Goal: Information Seeking & Learning: Check status

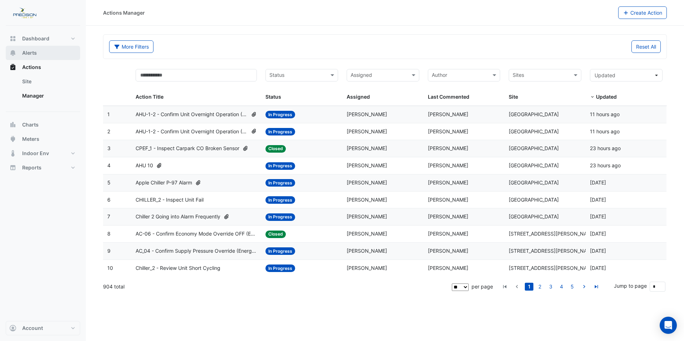
click at [33, 54] on span "Alerts" at bounding box center [29, 52] width 15 height 7
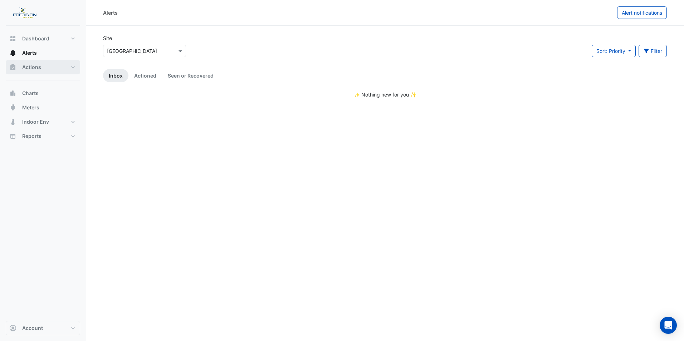
click at [33, 68] on span "Actions" at bounding box center [31, 67] width 19 height 7
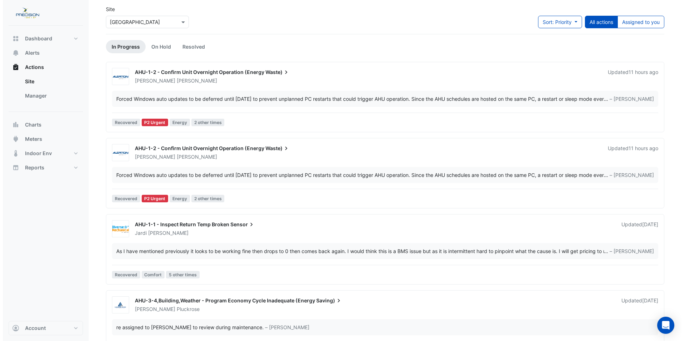
scroll to position [54, 0]
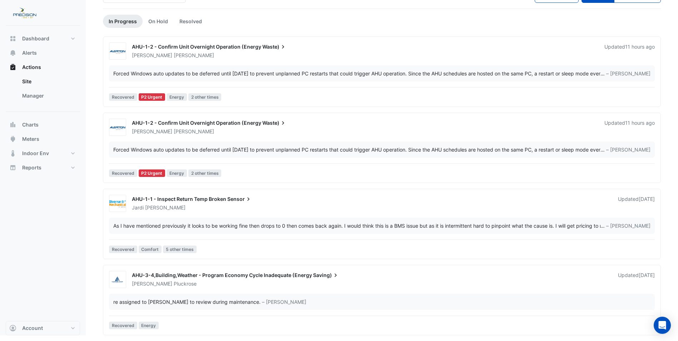
click at [162, 271] on div "AHU-3-4,Building,Weather - Program Economy Cycle Inadequate (Energy Saving) [PE…" at bounding box center [394, 278] width 532 height 19
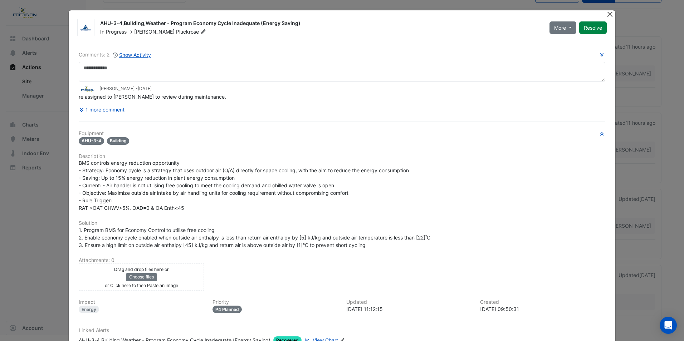
click at [607, 13] on button "Close" at bounding box center [610, 14] width 8 height 8
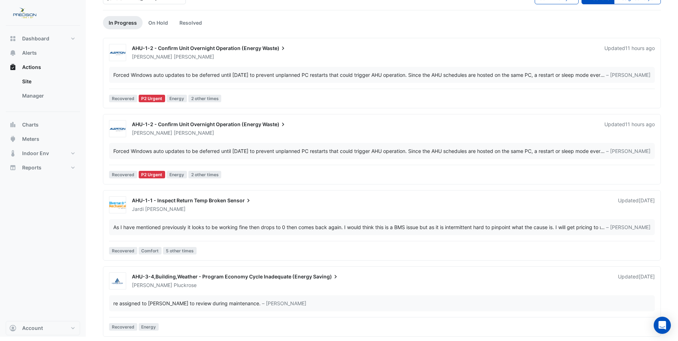
scroll to position [54, 0]
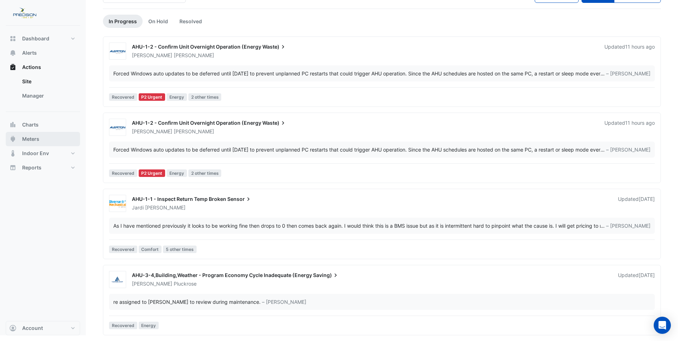
click at [43, 138] on button "Meters" at bounding box center [43, 139] width 74 height 14
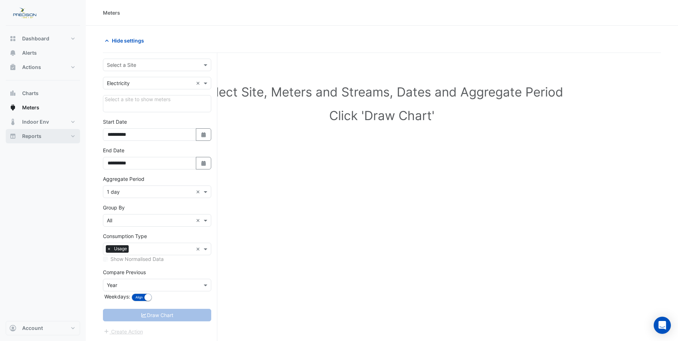
click at [73, 137] on button "Reports" at bounding box center [43, 136] width 74 height 14
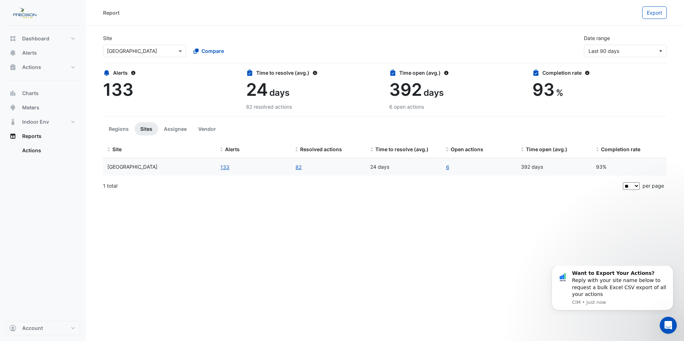
click at [231, 233] on div "Report Export Site Select a Site × [GEOGRAPHIC_DATA] Compare Date range Last 90…" at bounding box center [385, 170] width 598 height 341
click at [73, 120] on button "Indoor Env" at bounding box center [43, 122] width 74 height 14
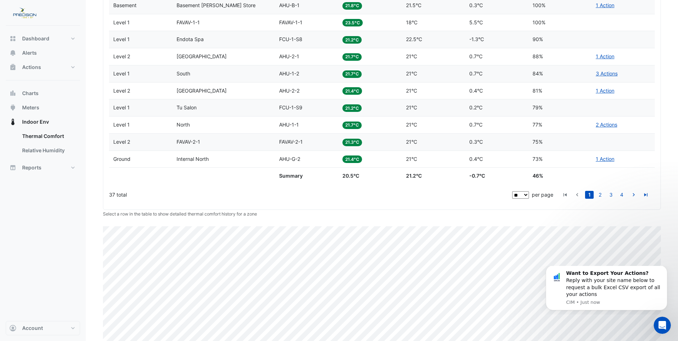
scroll to position [341, 0]
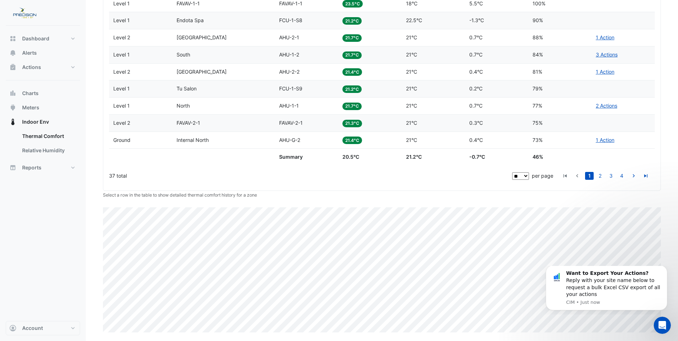
click at [587, 199] on div "Ideal Zones 16 Warm Zones 0 Cool Zones 21 Score 46% Thermal Comfort by Zone Lev…" at bounding box center [382, 106] width 558 height 452
click at [557, 207] on div "Ideal Zones 16 Warm Zones 0 Cool Zones 21 Score 46% Thermal Comfort by Zone Lev…" at bounding box center [382, 106] width 558 height 452
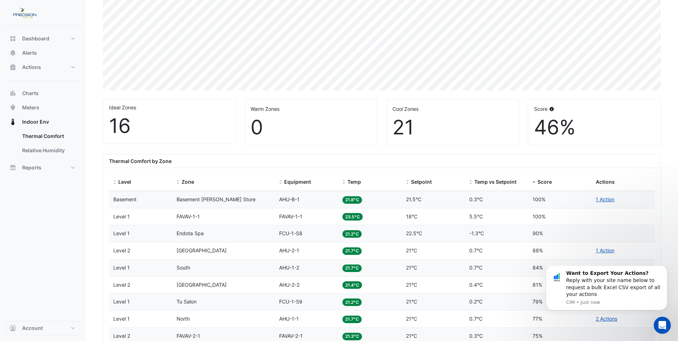
scroll to position [126, 0]
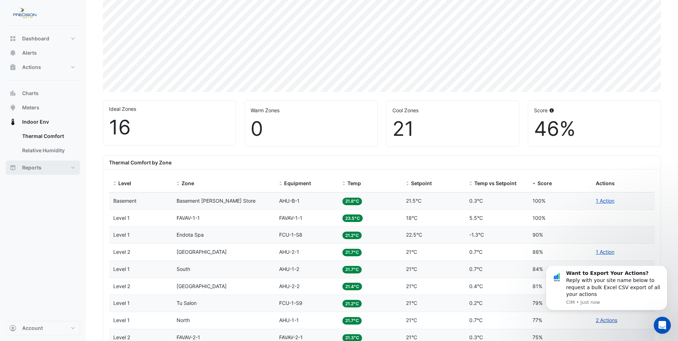
click at [73, 167] on button "Reports" at bounding box center [43, 168] width 74 height 14
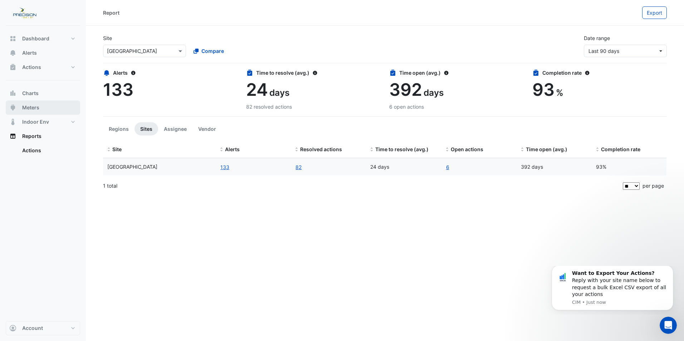
click at [37, 109] on span "Meters" at bounding box center [30, 107] width 17 height 7
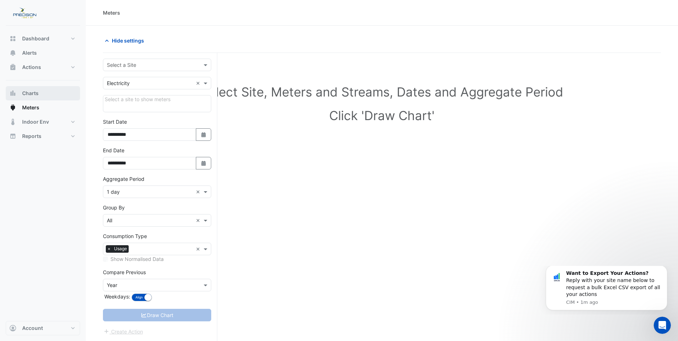
click at [36, 90] on span "Charts" at bounding box center [30, 93] width 16 height 7
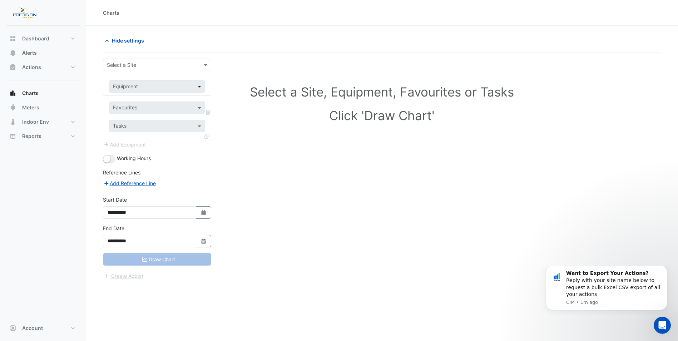
click at [200, 87] on span at bounding box center [200, 87] width 9 height 8
drag, startPoint x: 201, startPoint y: 106, endPoint x: 197, endPoint y: 100, distance: 7.1
click at [201, 106] on span at bounding box center [200, 108] width 9 height 8
click at [33, 39] on span "Dashboard" at bounding box center [35, 38] width 27 height 7
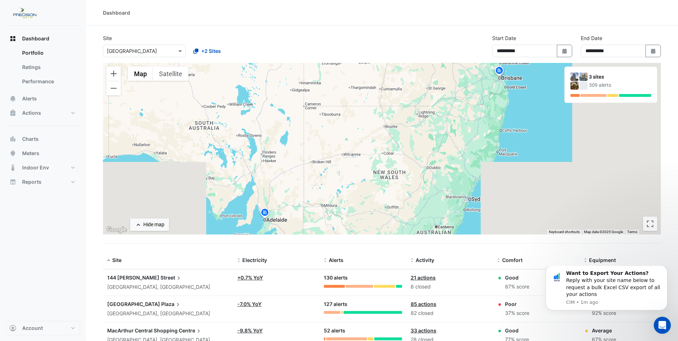
click at [142, 306] on span "[GEOGRAPHIC_DATA]" at bounding box center [133, 304] width 53 height 6
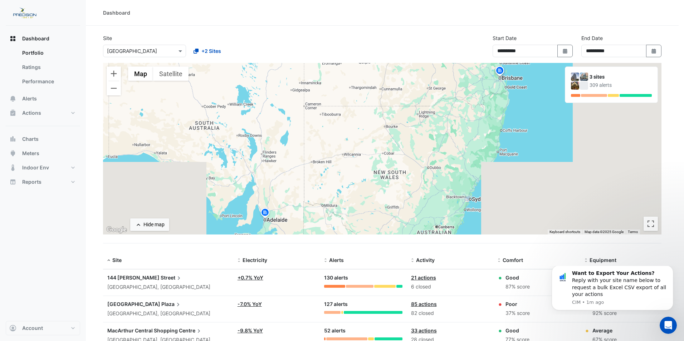
click at [396, 186] on ngb-offcanvas-backdrop at bounding box center [342, 170] width 684 height 341
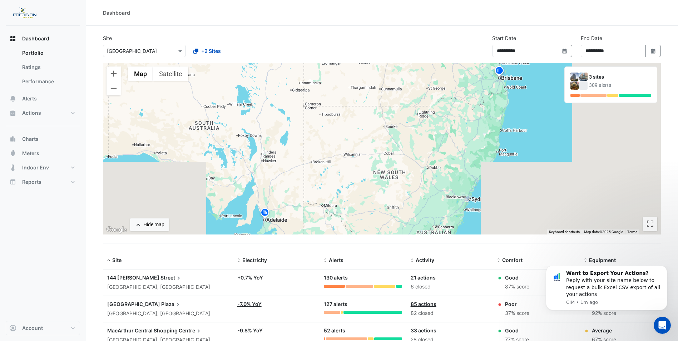
click at [396, 186] on div "To activate drag with keyboard, press Alt + Enter. Once in keyboard drag state,…" at bounding box center [382, 149] width 558 height 172
click at [37, 67] on link "Ratings" at bounding box center [48, 67] width 64 height 14
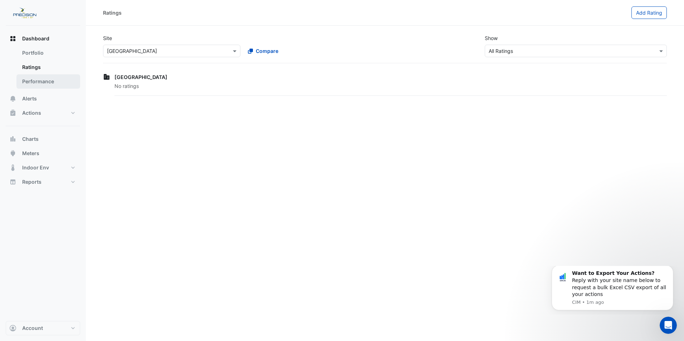
click at [41, 81] on link "Performance" at bounding box center [48, 81] width 64 height 14
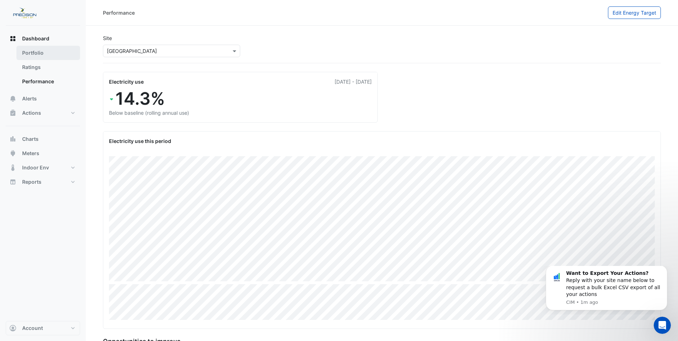
click at [42, 54] on link "Portfolio" at bounding box center [48, 53] width 64 height 14
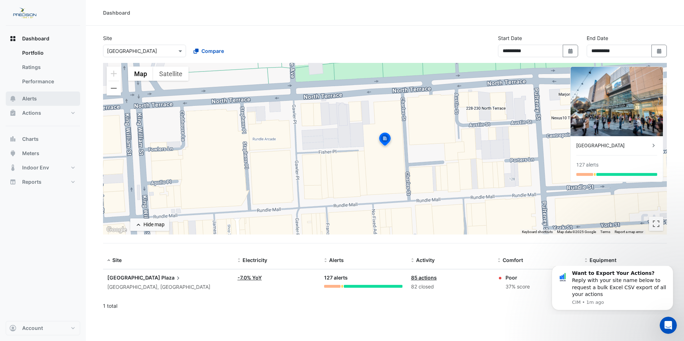
click at [33, 99] on span "Alerts" at bounding box center [29, 98] width 15 height 7
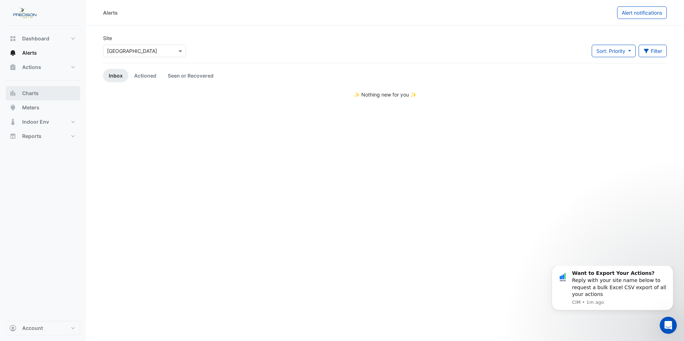
click at [39, 95] on button "Charts" at bounding box center [43, 93] width 74 height 14
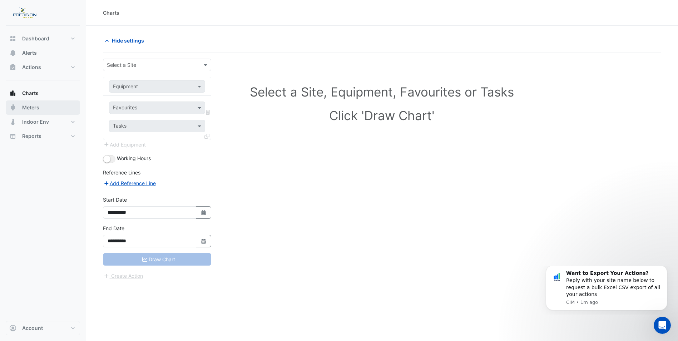
click at [28, 108] on span "Meters" at bounding box center [30, 107] width 17 height 7
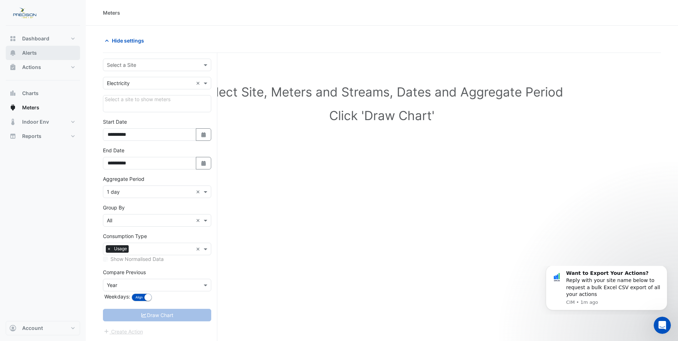
click at [32, 55] on span "Alerts" at bounding box center [29, 52] width 15 height 7
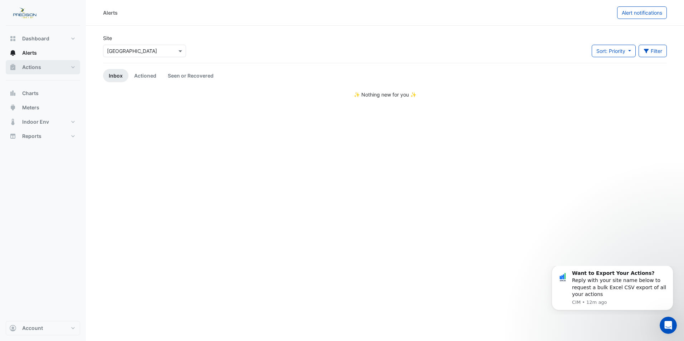
click at [73, 67] on button "Actions" at bounding box center [43, 67] width 74 height 14
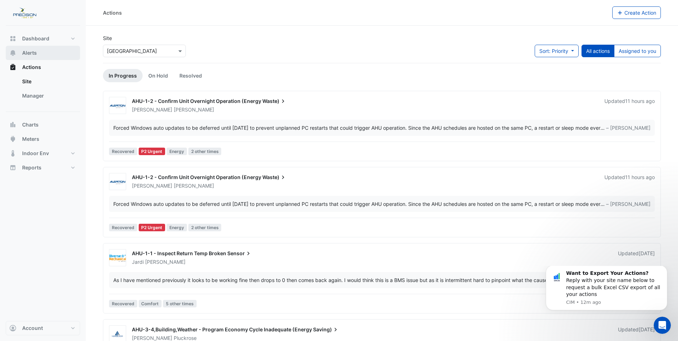
click at [46, 55] on button "Alerts" at bounding box center [43, 53] width 74 height 14
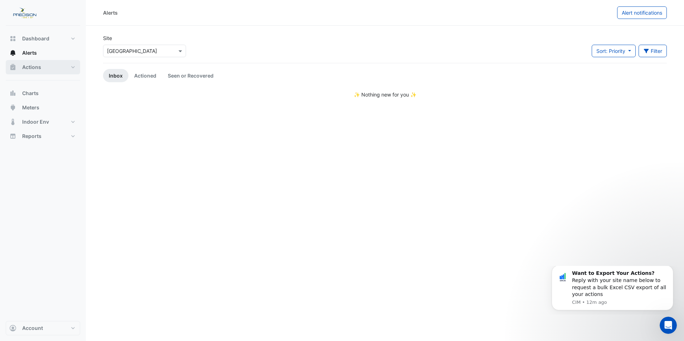
click at [75, 68] on button "Actions" at bounding box center [43, 67] width 74 height 14
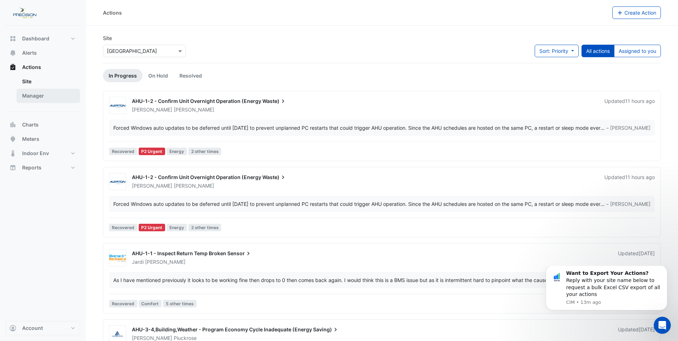
click at [38, 95] on link "Manager" at bounding box center [48, 96] width 64 height 14
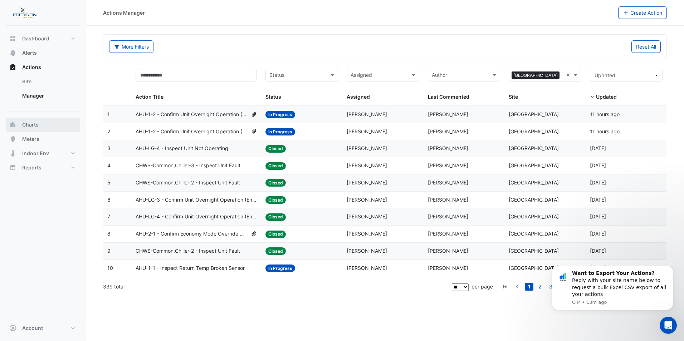
click at [36, 126] on span "Charts" at bounding box center [30, 124] width 16 height 7
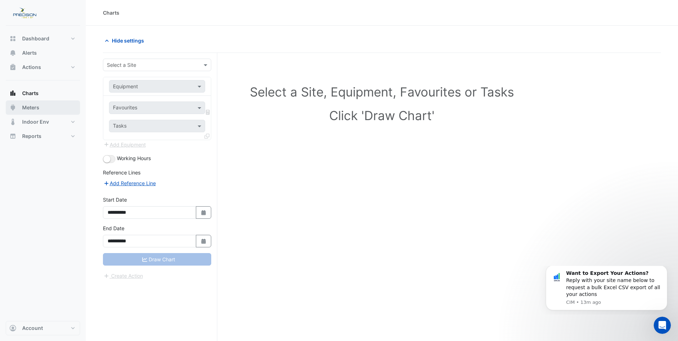
click at [38, 108] on span "Meters" at bounding box center [30, 107] width 17 height 7
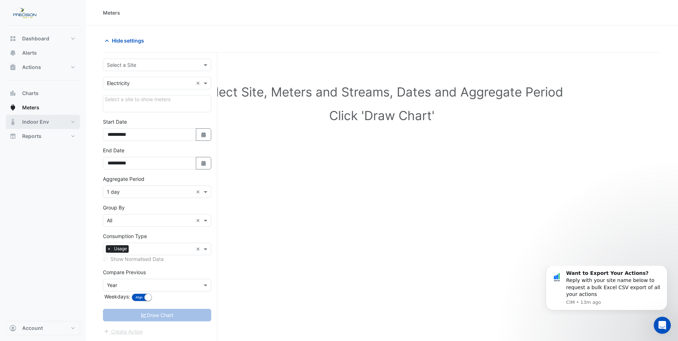
click at [73, 122] on button "Indoor Env" at bounding box center [43, 122] width 74 height 14
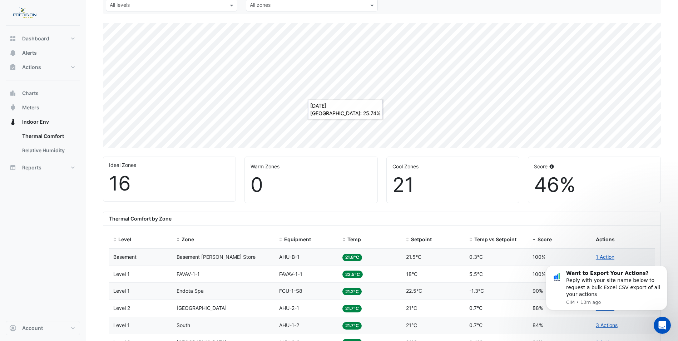
scroll to position [72, 0]
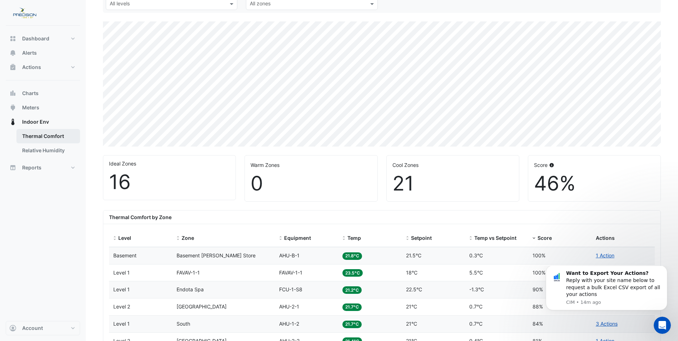
click at [46, 136] on link "Thermal Comfort" at bounding box center [48, 136] width 64 height 14
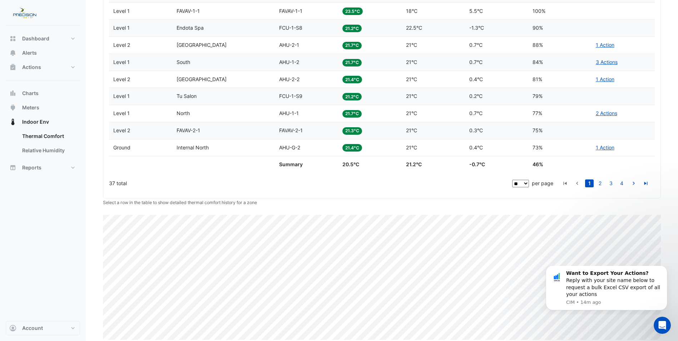
scroll to position [341, 0]
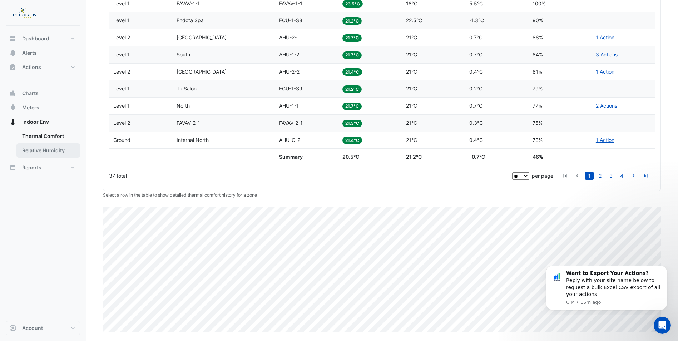
click at [40, 151] on link "Relative Humidity" at bounding box center [48, 150] width 64 height 14
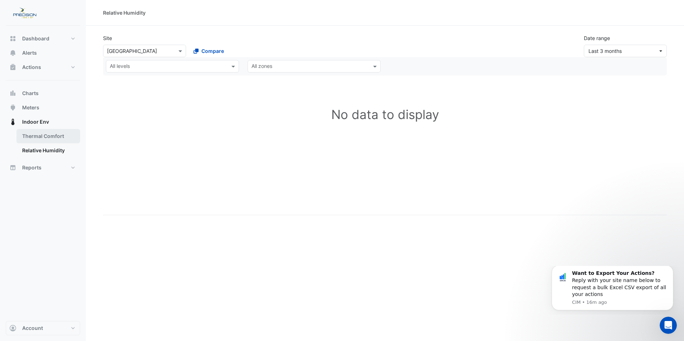
click at [48, 136] on link "Thermal Comfort" at bounding box center [48, 136] width 64 height 14
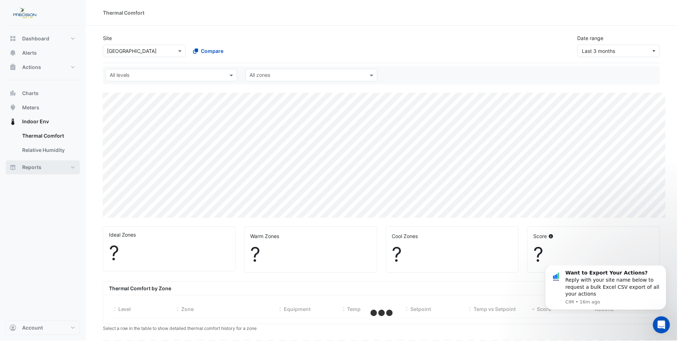
click at [73, 168] on button "Reports" at bounding box center [43, 168] width 74 height 14
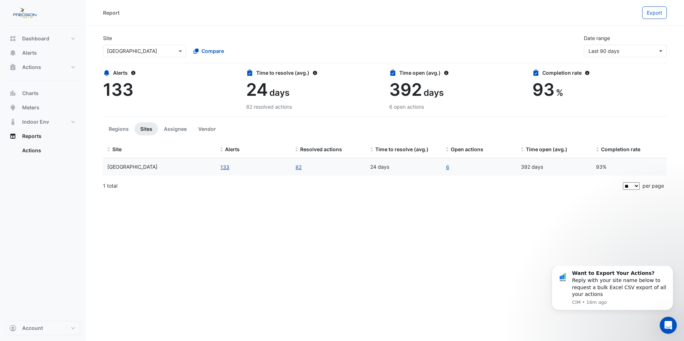
click at [226, 167] on button "133" at bounding box center [225, 167] width 10 height 8
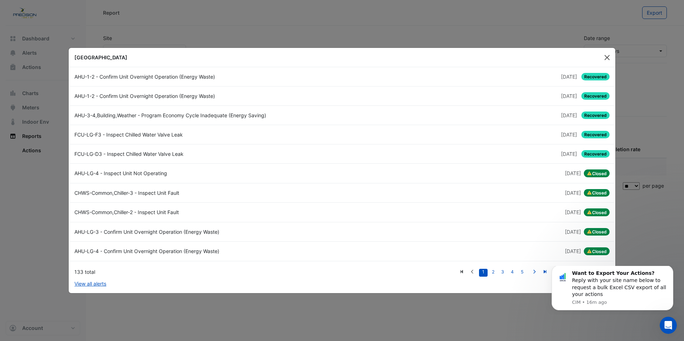
click at [607, 57] on button "Close" at bounding box center [607, 57] width 11 height 11
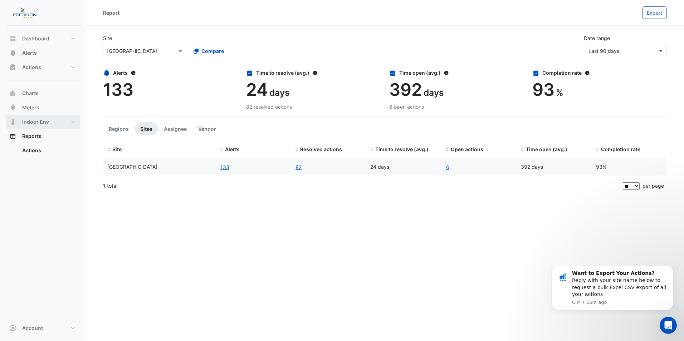
click at [40, 123] on span "Indoor Env" at bounding box center [35, 121] width 27 height 7
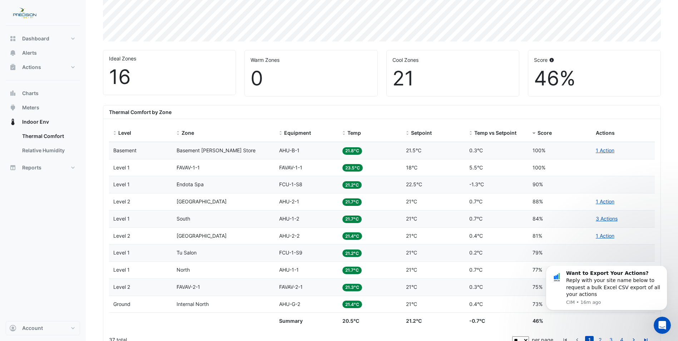
scroll to position [179, 0]
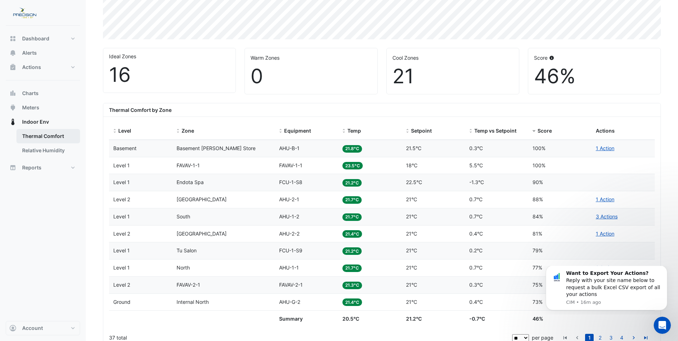
click at [53, 136] on link "Thermal Comfort" at bounding box center [48, 136] width 64 height 14
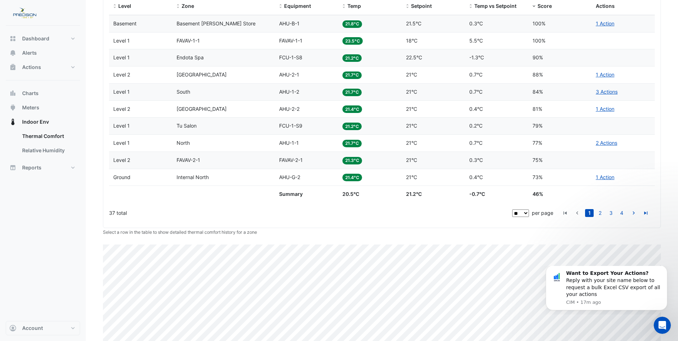
scroll to position [269, 0]
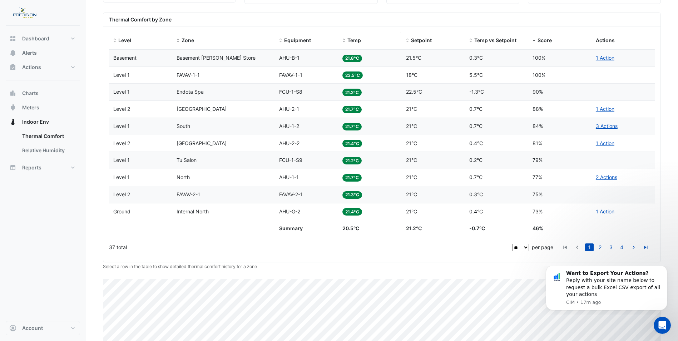
click at [353, 40] on span "Temp" at bounding box center [355, 40] width 14 height 6
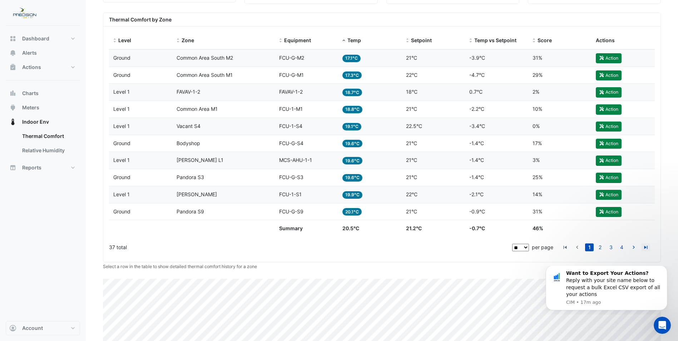
click at [646, 248] on icon "go to last page" at bounding box center [646, 249] width 9 height 8
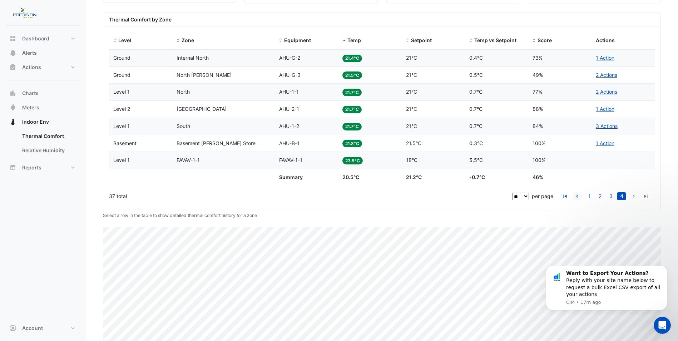
click at [578, 197] on icon "go to previous page" at bounding box center [577, 197] width 9 height 8
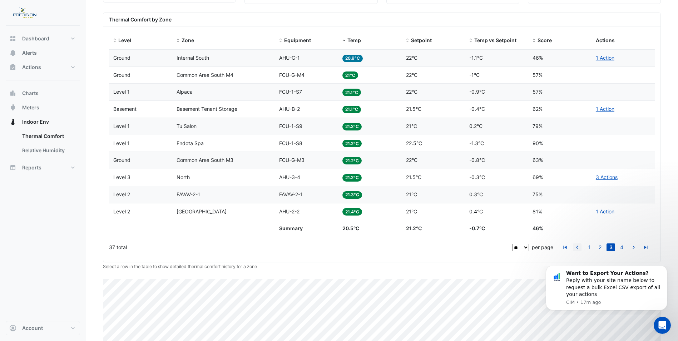
click at [578, 197] on div "Score 75%" at bounding box center [560, 195] width 55 height 8
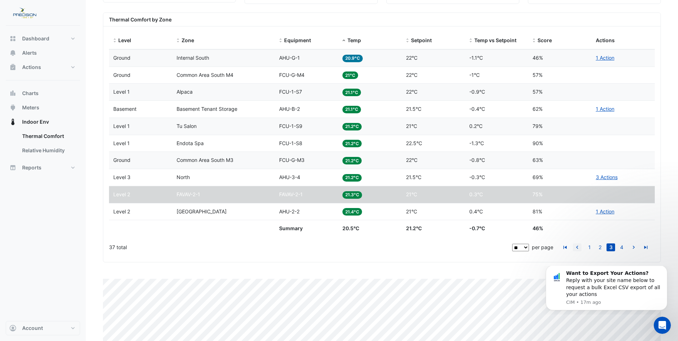
click at [578, 248] on icon "go to previous page" at bounding box center [577, 249] width 9 height 8
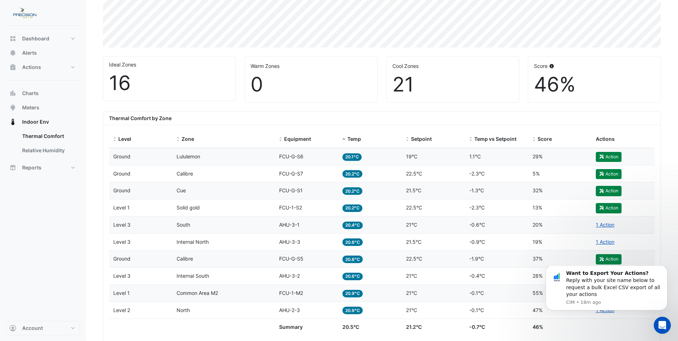
scroll to position [162, 0]
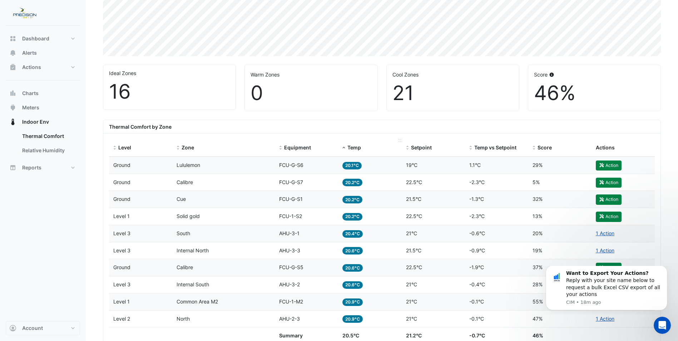
click at [343, 147] on span at bounding box center [344, 148] width 5 height 6
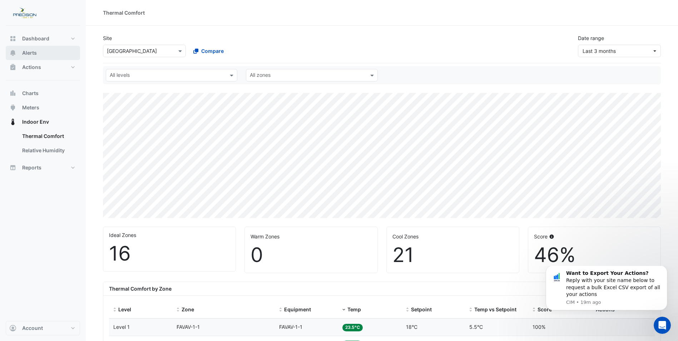
click at [33, 52] on span "Alerts" at bounding box center [29, 52] width 15 height 7
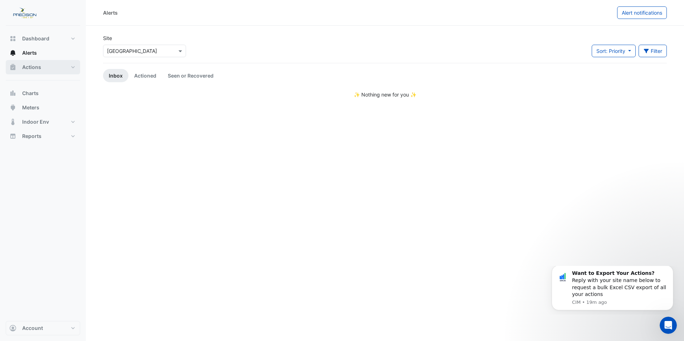
click at [43, 67] on button "Actions" at bounding box center [43, 67] width 74 height 14
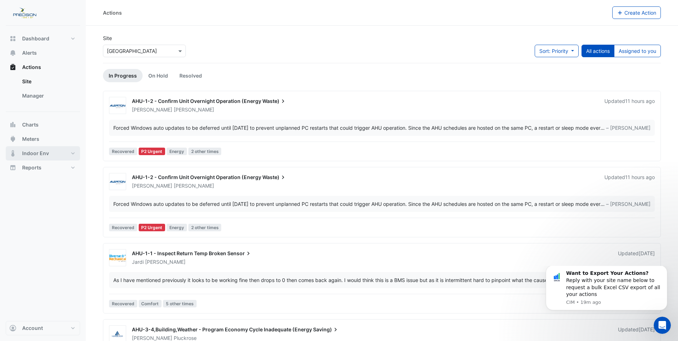
click at [74, 153] on button "Indoor Env" at bounding box center [43, 153] width 74 height 14
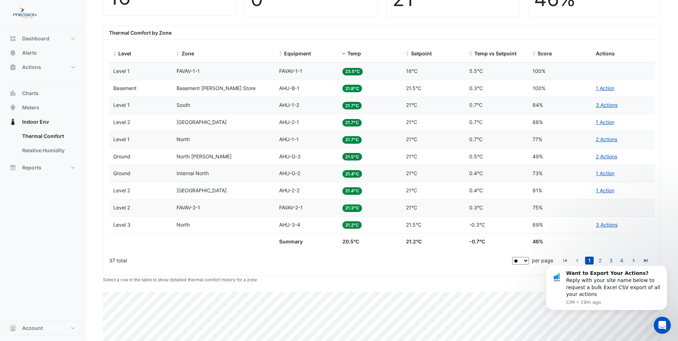
scroll to position [234, 0]
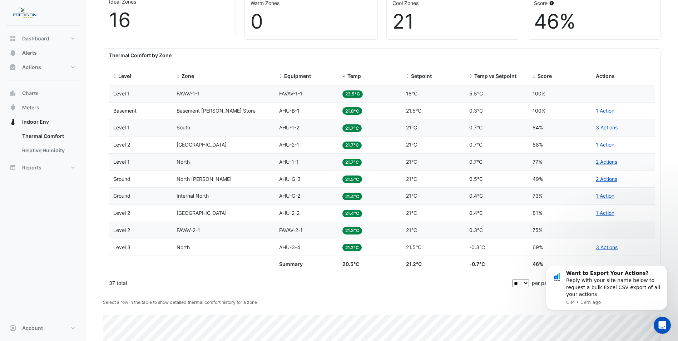
click at [345, 76] on span at bounding box center [344, 77] width 5 height 6
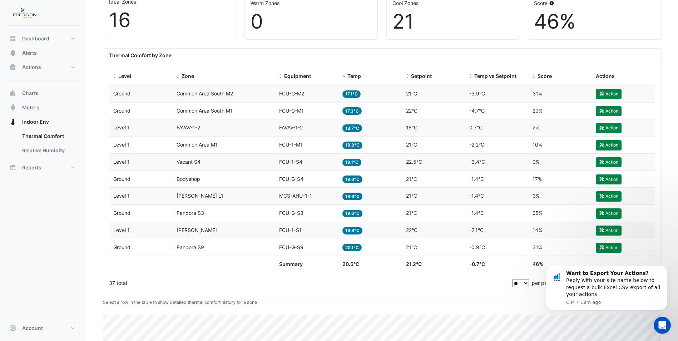
click at [513, 308] on div "Ideal Zones 16 Warm Zones 0 Cool Zones 21 Score 46% Thermal Comfort by Zone Lev…" at bounding box center [382, 213] width 558 height 452
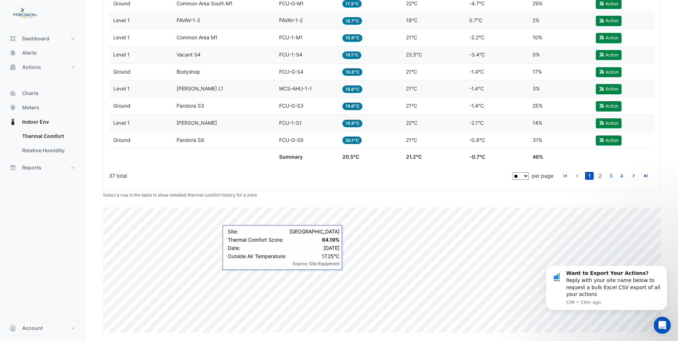
drag, startPoint x: 369, startPoint y: 203, endPoint x: 415, endPoint y: 206, distance: 45.2
click at [415, 206] on div "Ideal Zones 16 Warm Zones 0 Cool Zones 21 Score 46% Thermal Comfort by Zone Lev…" at bounding box center [382, 106] width 558 height 452
click at [198, 123] on span "[PERSON_NAME]" at bounding box center [197, 123] width 40 height 6
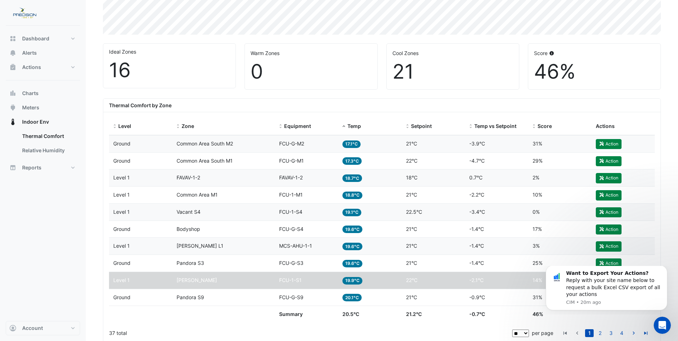
scroll to position [126, 0]
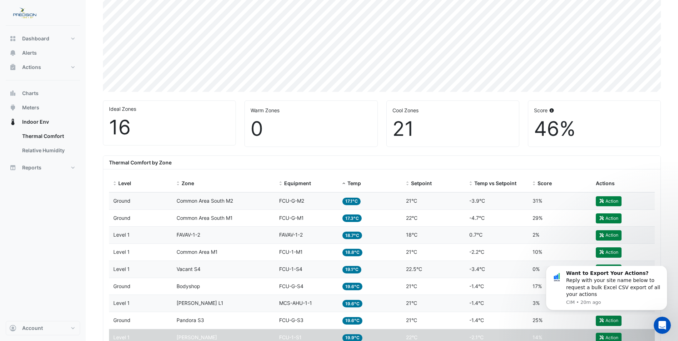
click at [205, 268] on div "Zone Vacant S4" at bounding box center [224, 269] width 94 height 8
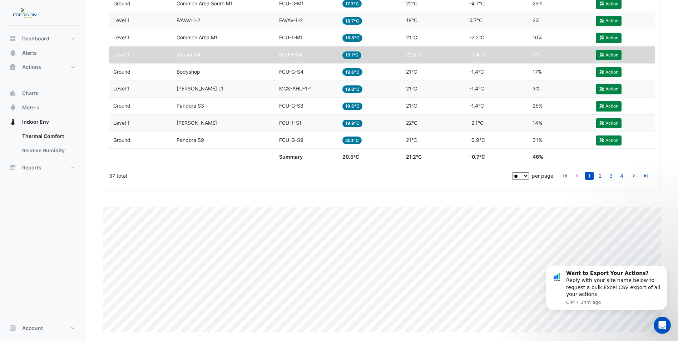
scroll to position [162, 0]
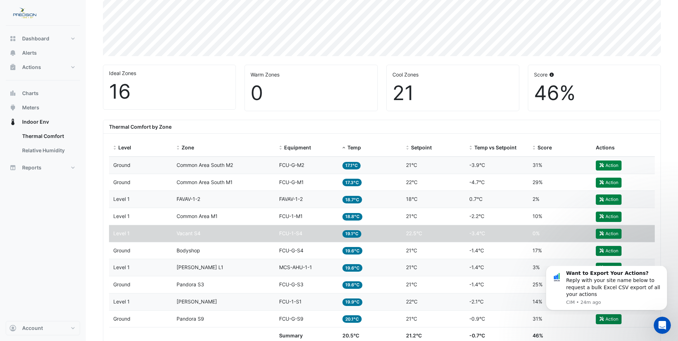
click at [314, 234] on div "Equipment FCU-1-S4" at bounding box center [306, 234] width 55 height 8
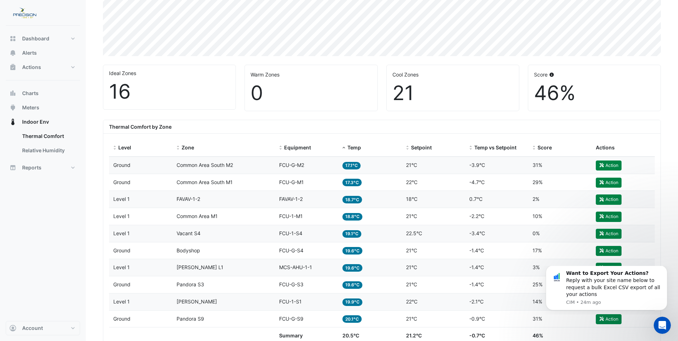
click at [314, 234] on div "Equipment FCU-1-S4" at bounding box center [306, 234] width 55 height 8
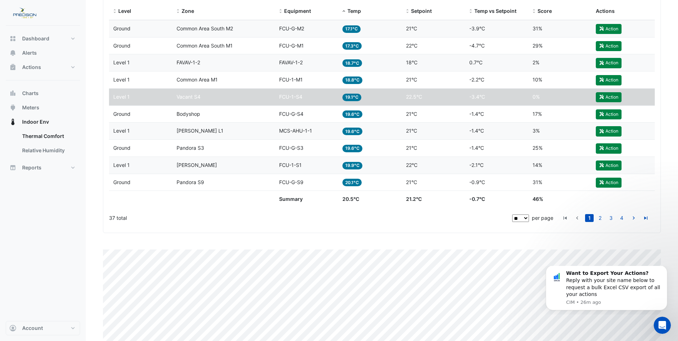
scroll to position [341, 0]
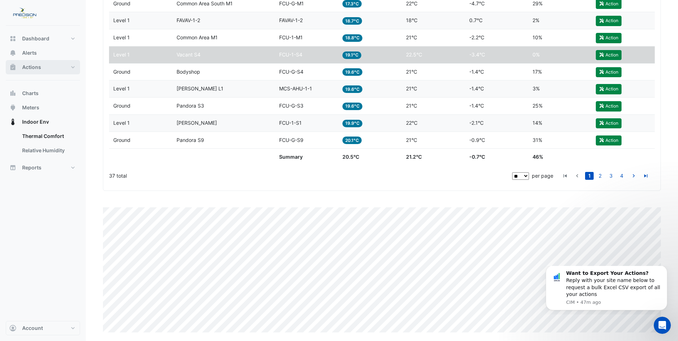
click at [43, 66] on button "Actions" at bounding box center [43, 67] width 74 height 14
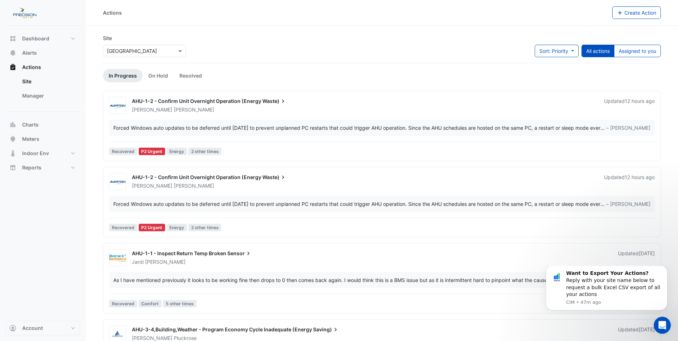
click at [472, 255] on div "AHU-1-1 - Inspect Return Temp Broken Sensor" at bounding box center [371, 254] width 478 height 9
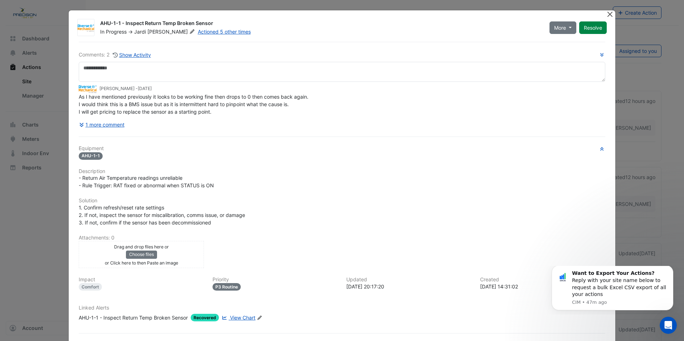
click at [607, 15] on button "Close" at bounding box center [610, 14] width 8 height 8
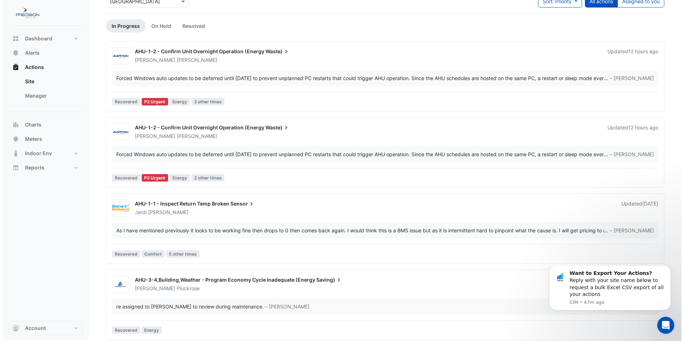
scroll to position [54, 0]
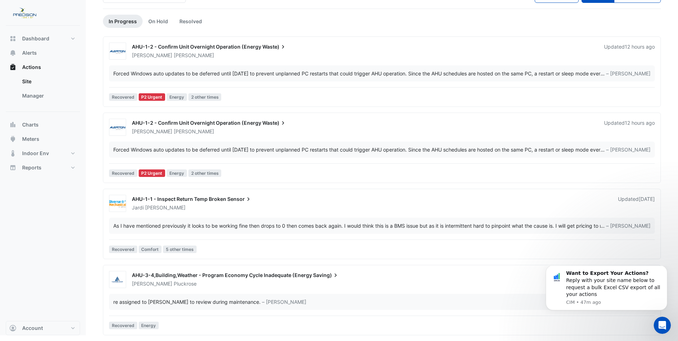
click at [185, 199] on span "AHU-1-1 - Inspect Return Temp Broken" at bounding box center [179, 199] width 94 height 6
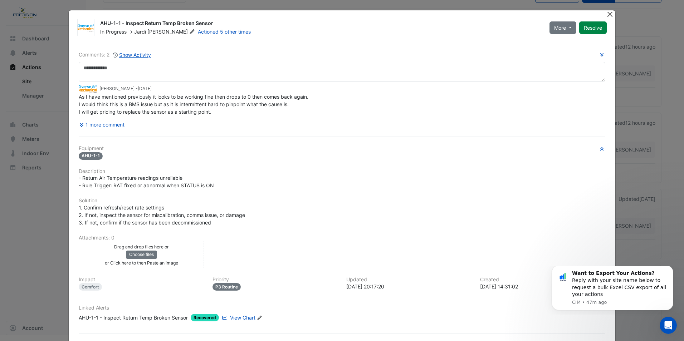
click at [606, 14] on button "Close" at bounding box center [610, 14] width 8 height 8
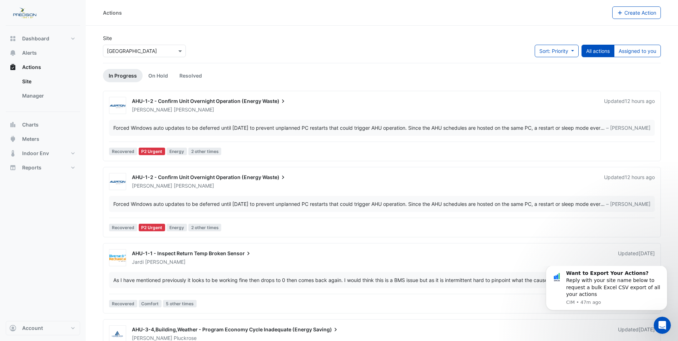
scroll to position [54, 0]
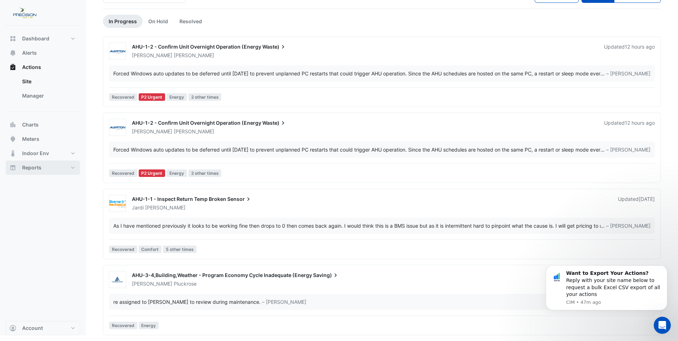
click at [41, 167] on span "Reports" at bounding box center [31, 167] width 19 height 7
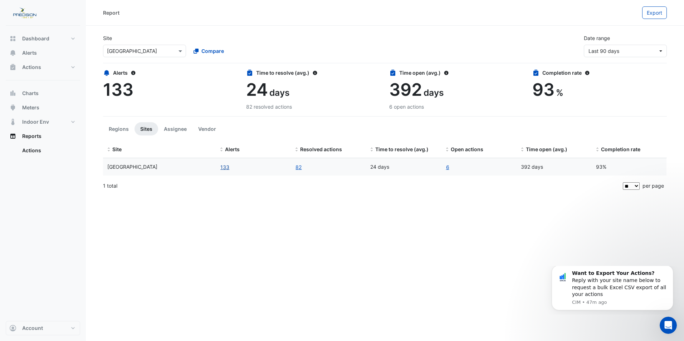
click at [226, 167] on button "133" at bounding box center [225, 167] width 10 height 8
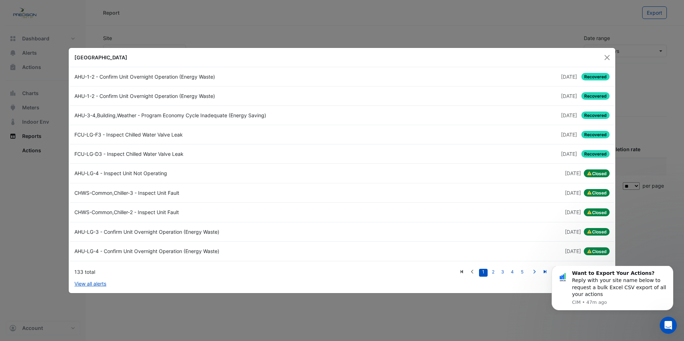
click at [475, 314] on ngb-modal-window "[GEOGRAPHIC_DATA] AHU-1-2 - Confirm Unit Overnight Operation (Energy Waste) [DA…" at bounding box center [342, 170] width 684 height 341
click at [149, 134] on div "FCU-LG-F3 - Inspect Chilled Water Valve Leak" at bounding box center [206, 135] width 272 height 8
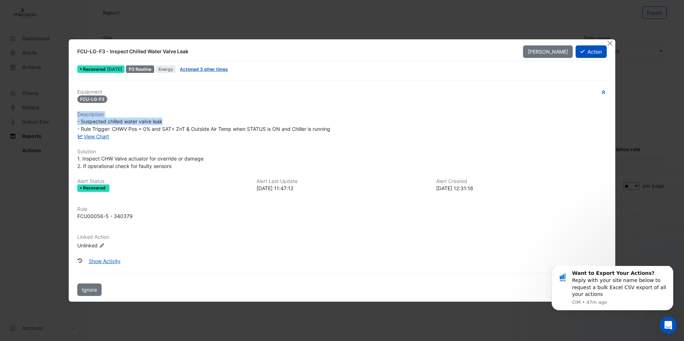
drag, startPoint x: 570, startPoint y: 118, endPoint x: 561, endPoint y: 100, distance: 21.0
click at [561, 100] on div "Equipment FCU-LG-F3 Description - Suspected chilled water valve leak - Rule Tri…" at bounding box center [341, 172] width 529 height 166
drag, startPoint x: 561, startPoint y: 100, endPoint x: 654, endPoint y: 87, distance: 94.2
click at [656, 107] on ngb-modal-window "FCU-LG-F3 - Inspect Chilled Water Valve Leak Mark Unseen Action Recovered 3 day…" at bounding box center [342, 170] width 684 height 341
click at [611, 44] on button "Close" at bounding box center [610, 43] width 8 height 8
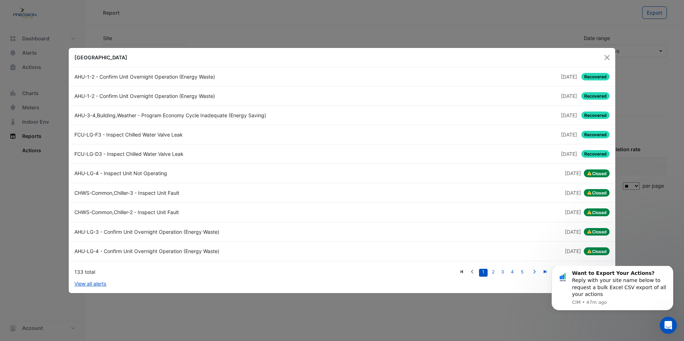
click at [596, 77] on span "Recovered" at bounding box center [595, 77] width 28 height 8
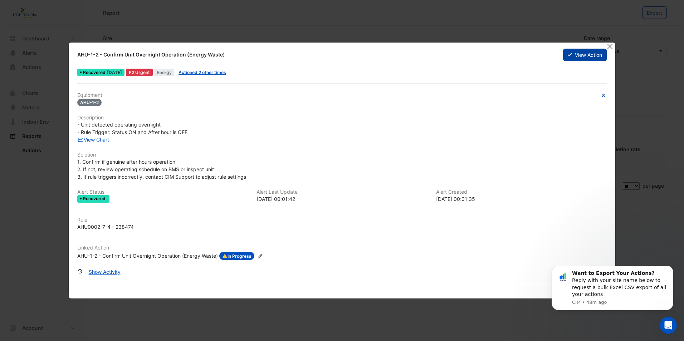
click at [579, 55] on button "View Action" at bounding box center [585, 55] width 44 height 13
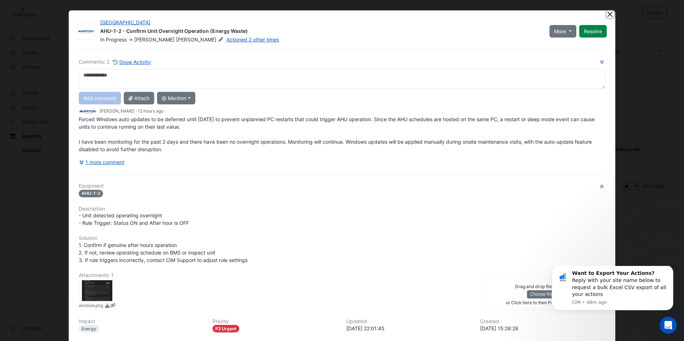
click at [607, 14] on button "Close" at bounding box center [610, 14] width 8 height 8
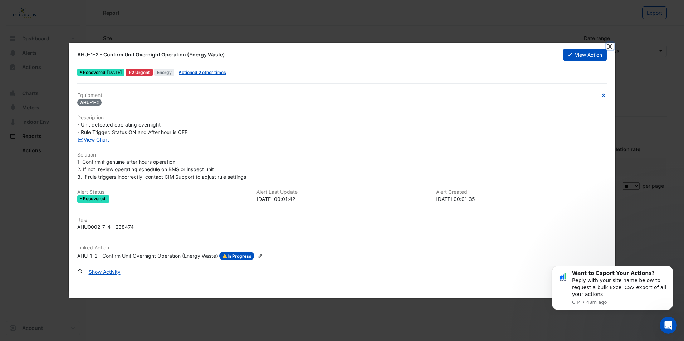
click at [611, 47] on button "Close" at bounding box center [610, 47] width 8 height 8
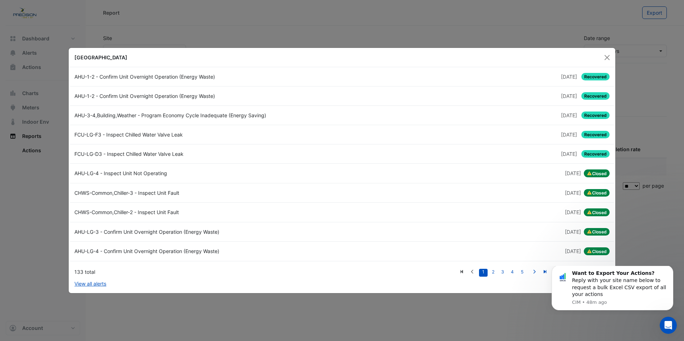
click at [596, 155] on span "Recovered" at bounding box center [595, 154] width 28 height 8
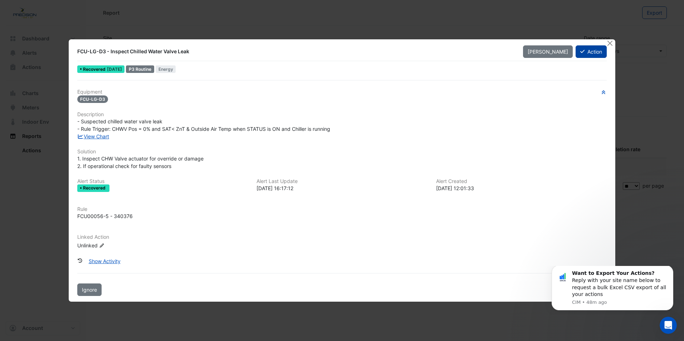
click at [587, 54] on button "Action" at bounding box center [590, 51] width 31 height 13
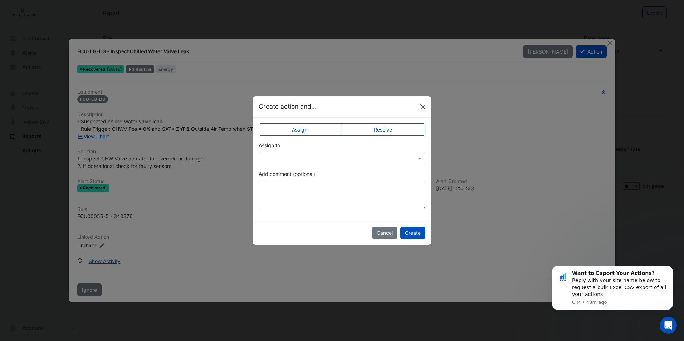
click at [425, 106] on button "Close" at bounding box center [422, 107] width 11 height 11
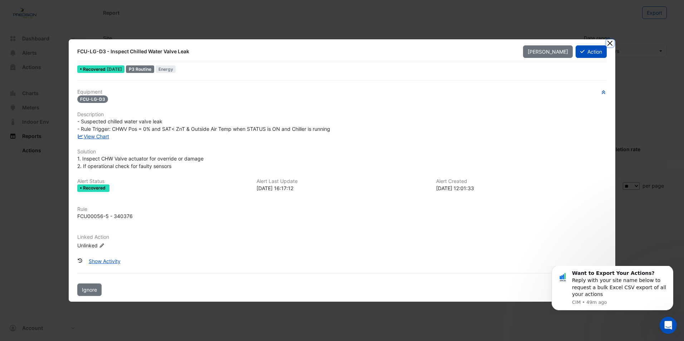
click at [610, 44] on button "Close" at bounding box center [610, 43] width 8 height 8
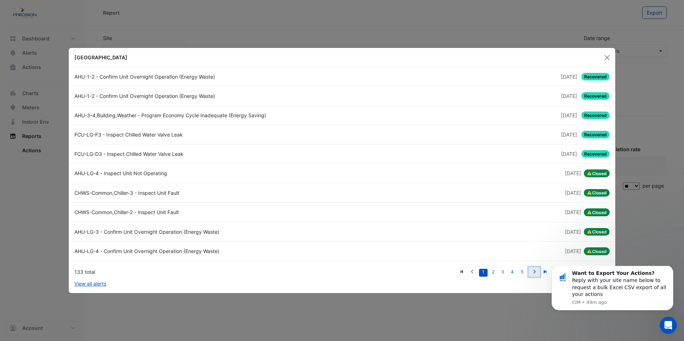
click at [536, 272] on icon "Next" at bounding box center [533, 272] width 5 height 4
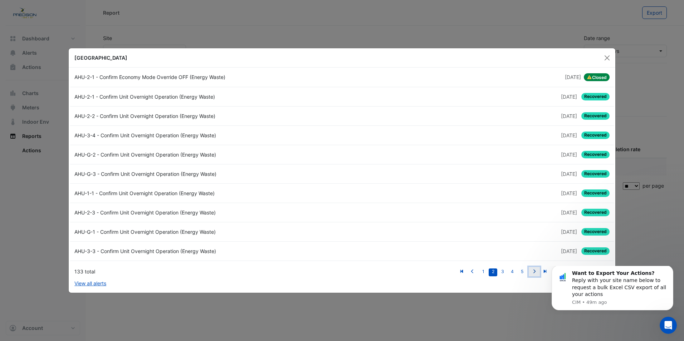
click at [534, 270] on icon "Next" at bounding box center [533, 271] width 5 height 4
click at [533, 270] on icon "Next" at bounding box center [533, 271] width 5 height 4
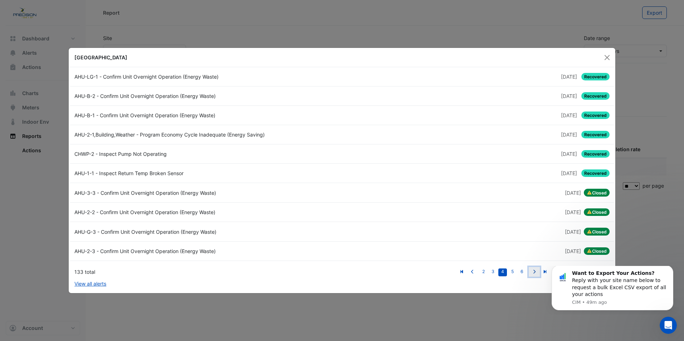
click at [533, 270] on icon "Next" at bounding box center [533, 272] width 5 height 4
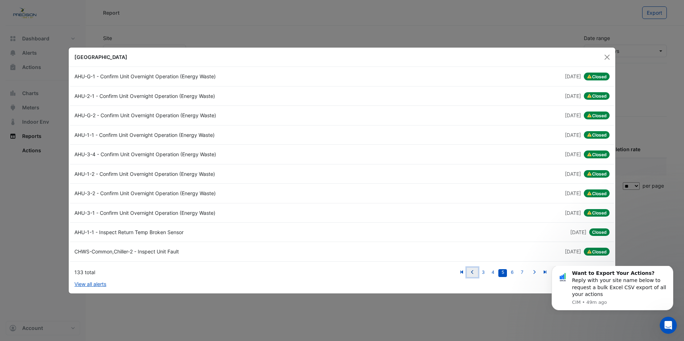
click at [474, 272] on icon "Previous" at bounding box center [472, 272] width 5 height 4
type input "*"
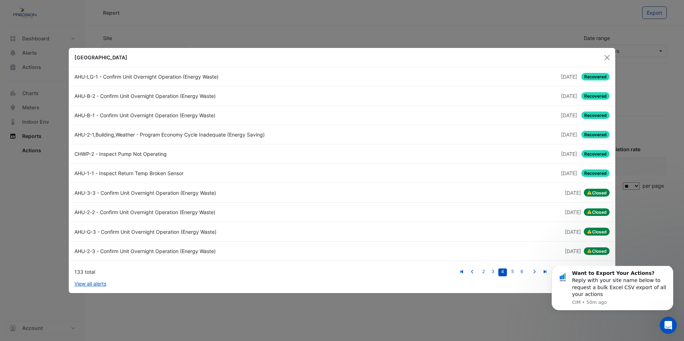
click at [592, 173] on span "Recovered" at bounding box center [595, 174] width 28 height 8
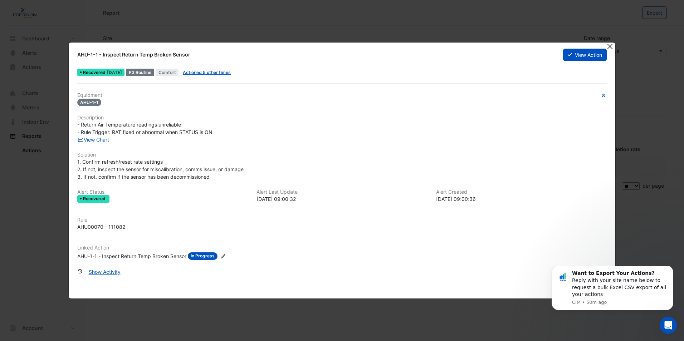
click at [611, 46] on button "Close" at bounding box center [610, 47] width 8 height 8
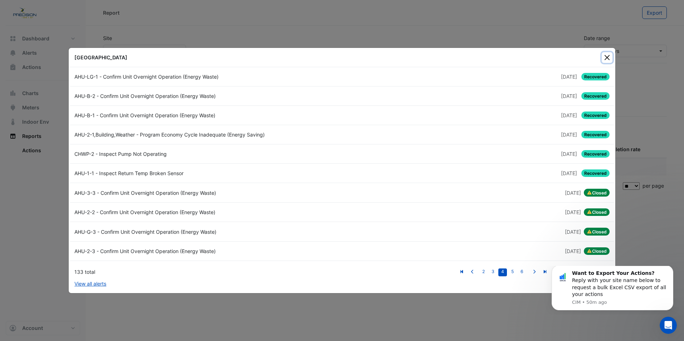
click at [610, 59] on button "Close" at bounding box center [607, 57] width 11 height 11
